Goal: Transaction & Acquisition: Subscribe to service/newsletter

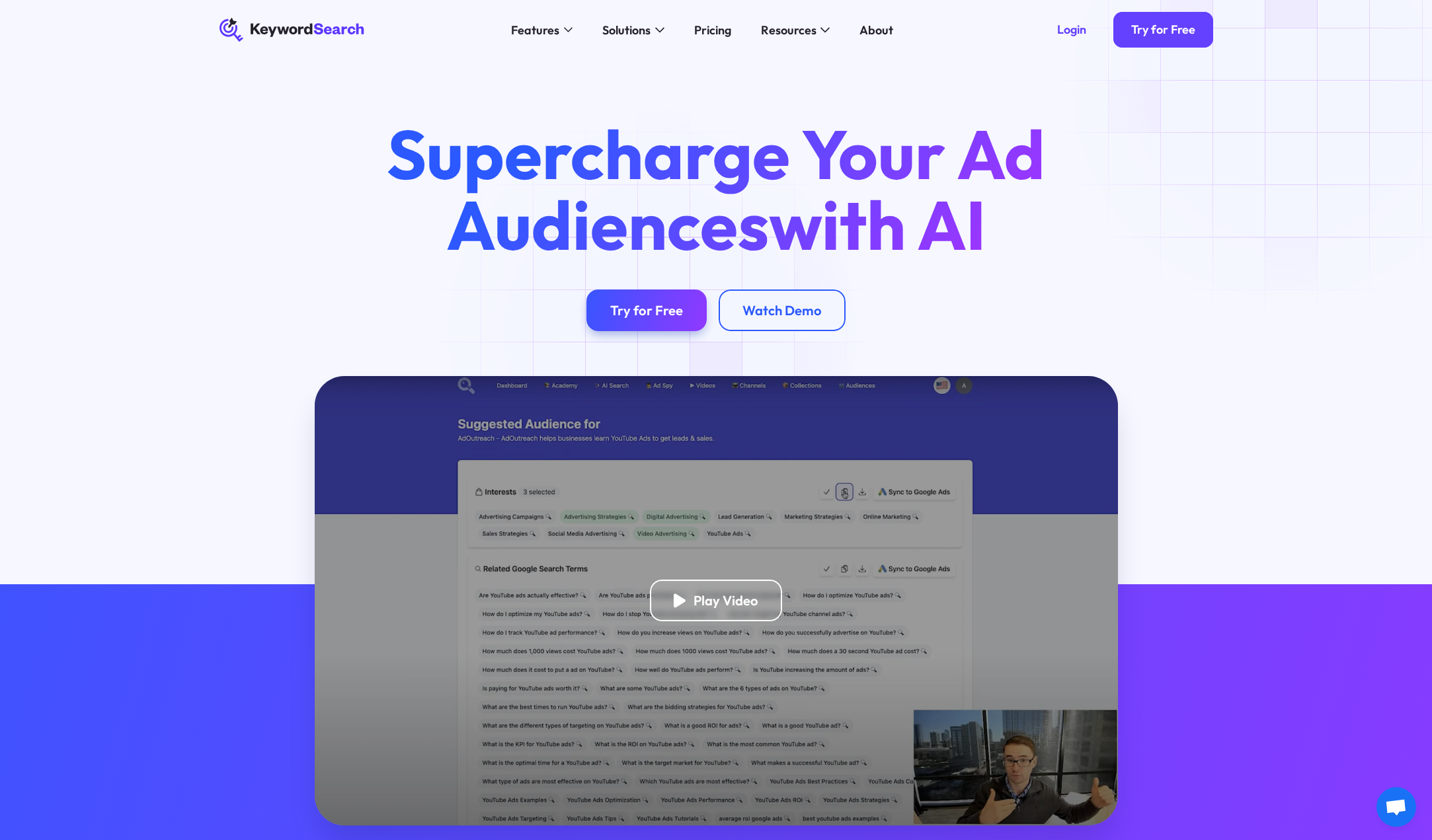
click at [657, 332] on div "Supercharge Your Ad Audiences with AI Try for Free Watch Demo" at bounding box center [716, 218] width 1432 height 317
click at [640, 307] on div "Try for Free" at bounding box center [647, 310] width 73 height 16
